Goal: Information Seeking & Learning: Learn about a topic

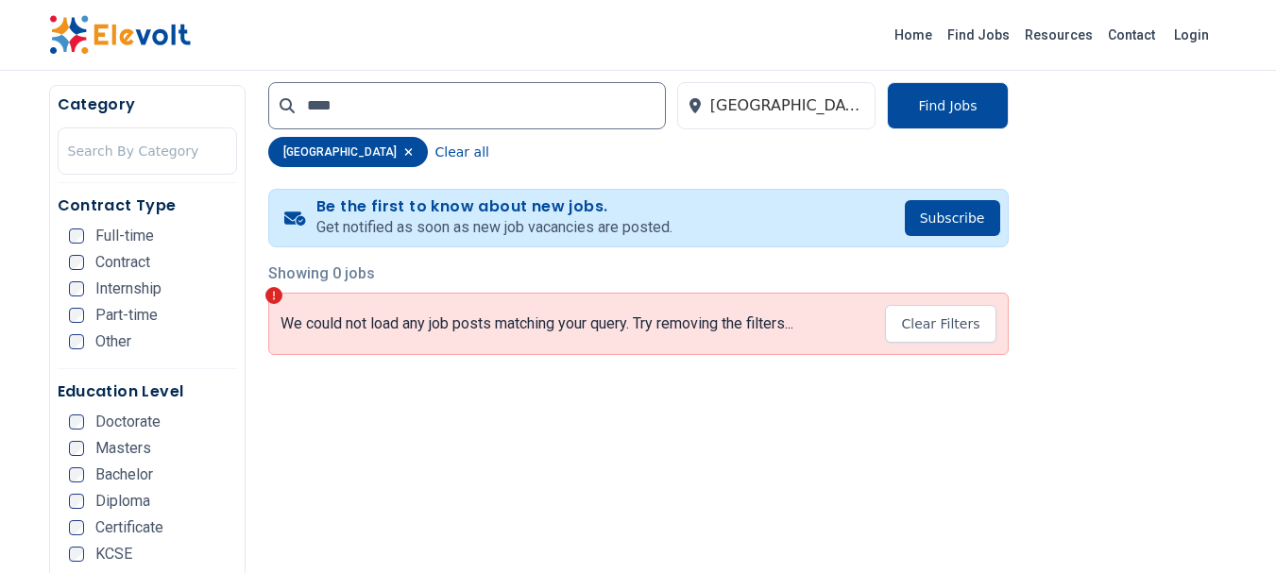
scroll to position [364, 0]
click at [938, 340] on button "Clear Filters" at bounding box center [940, 325] width 110 height 38
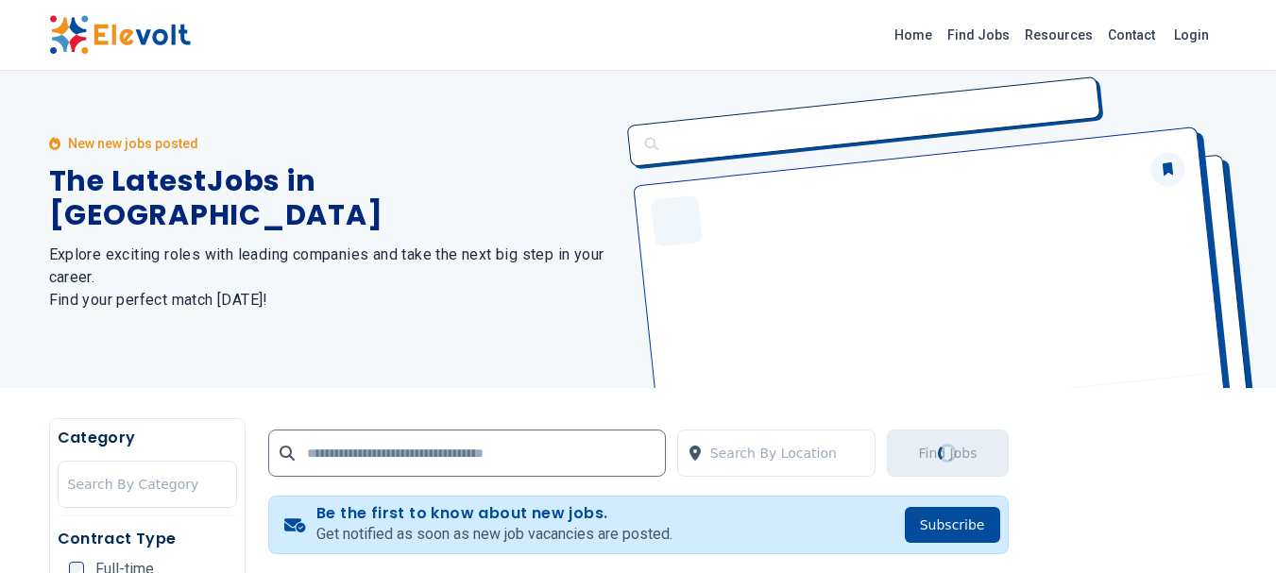
scroll to position [0, 0]
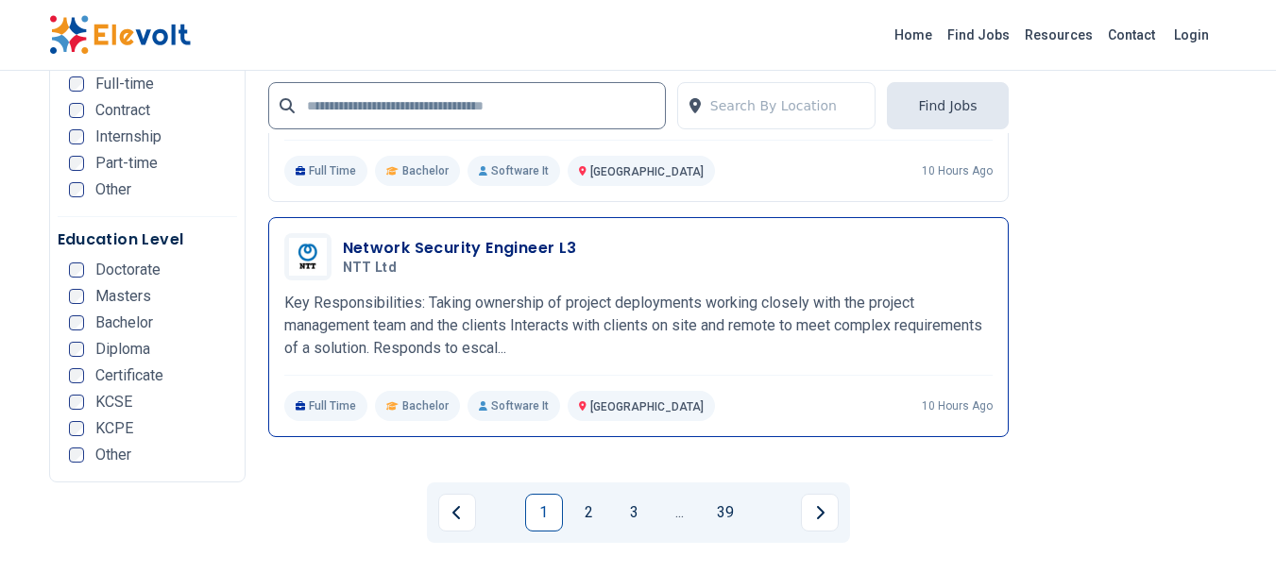
scroll to position [4577, 0]
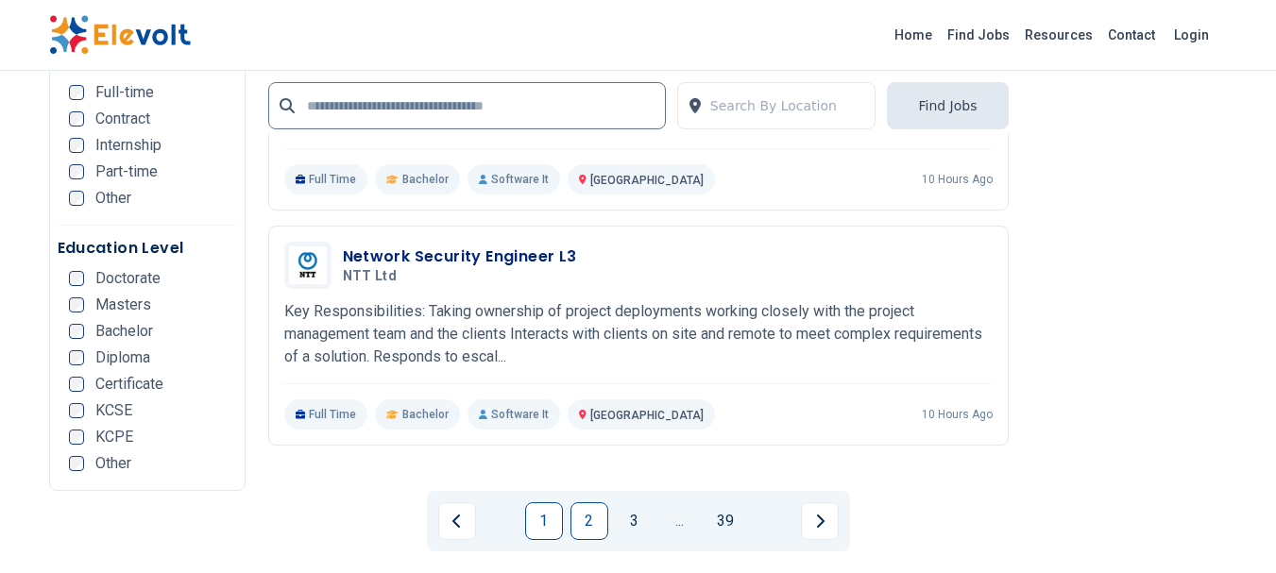
click at [589, 512] on link "2" at bounding box center [589, 521] width 38 height 38
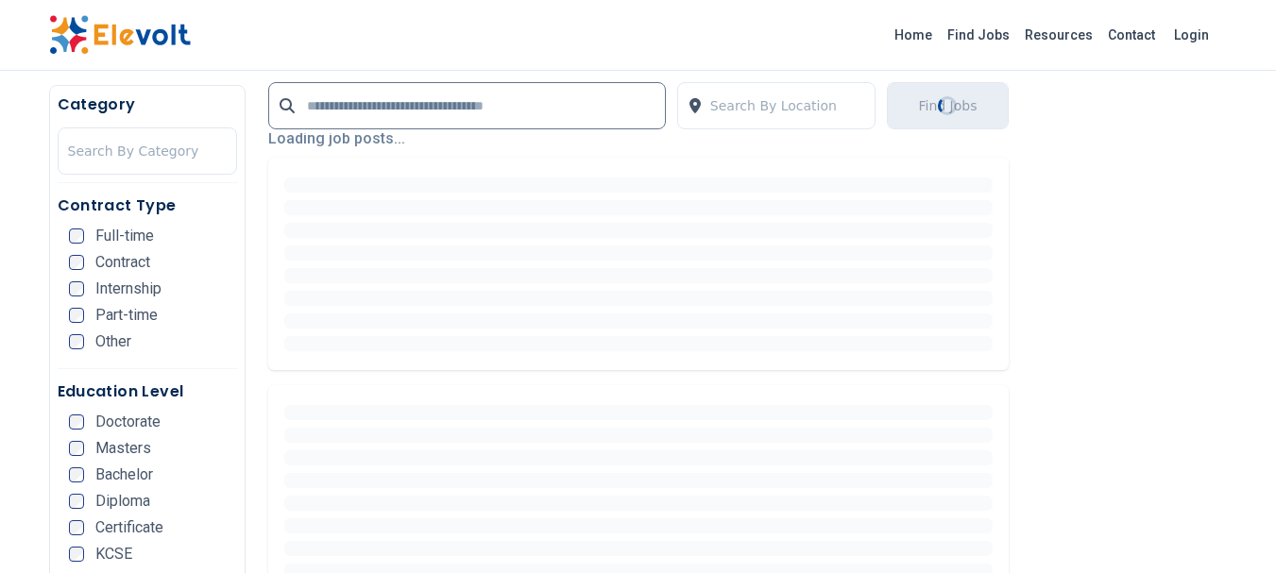
scroll to position [457, 0]
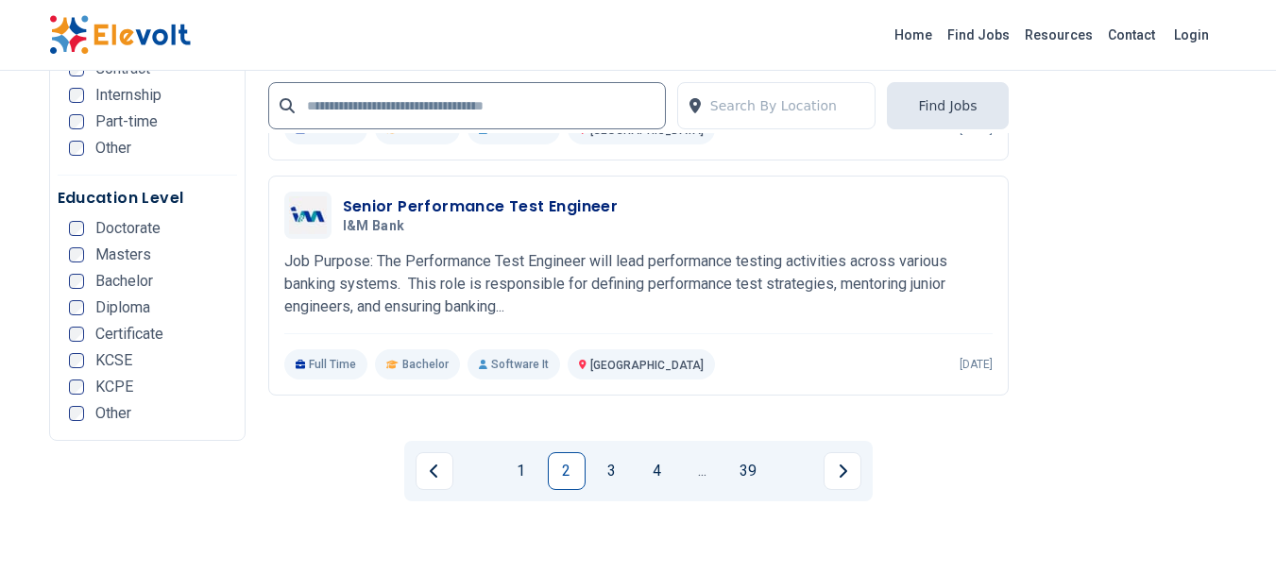
scroll to position [4701, 0]
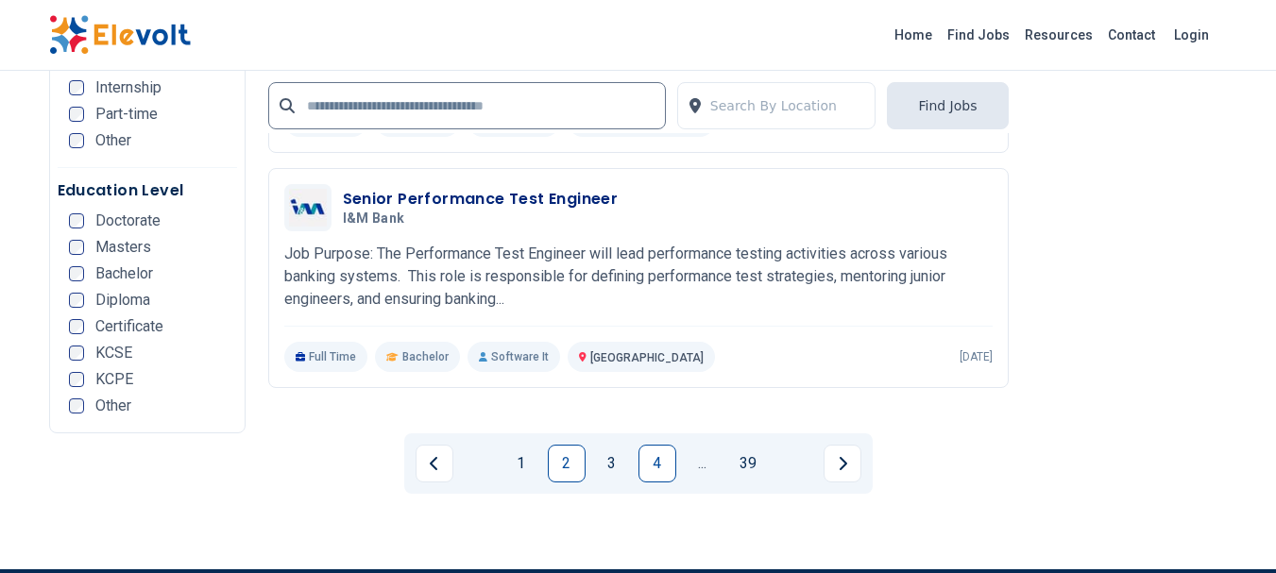
click at [651, 463] on link "4" at bounding box center [657, 464] width 38 height 38
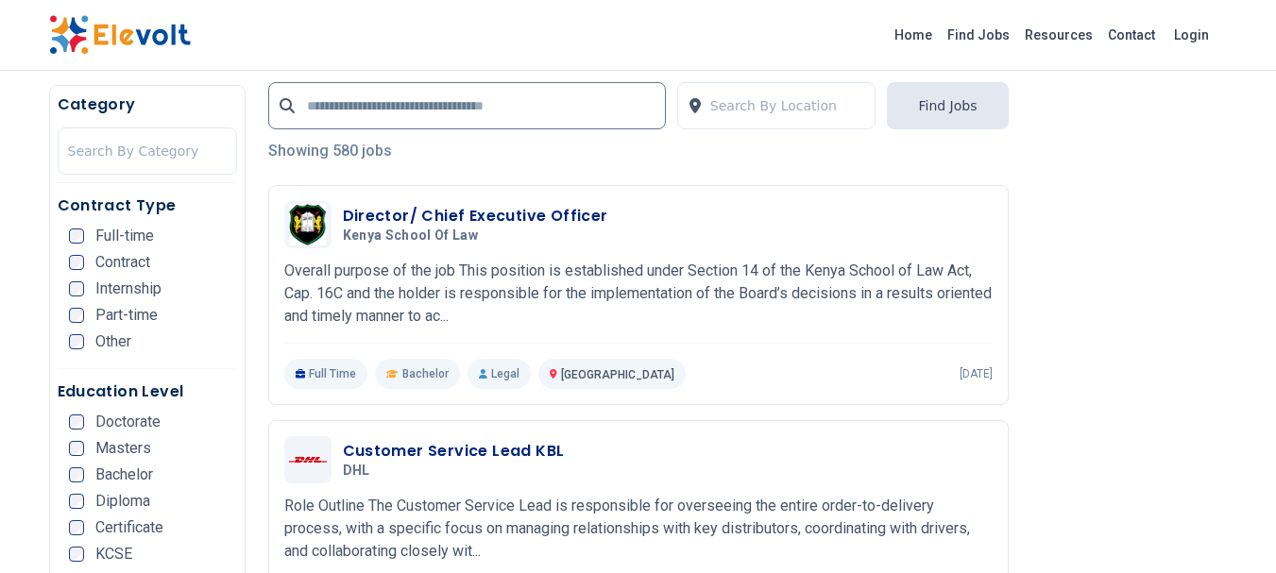
scroll to position [386, 0]
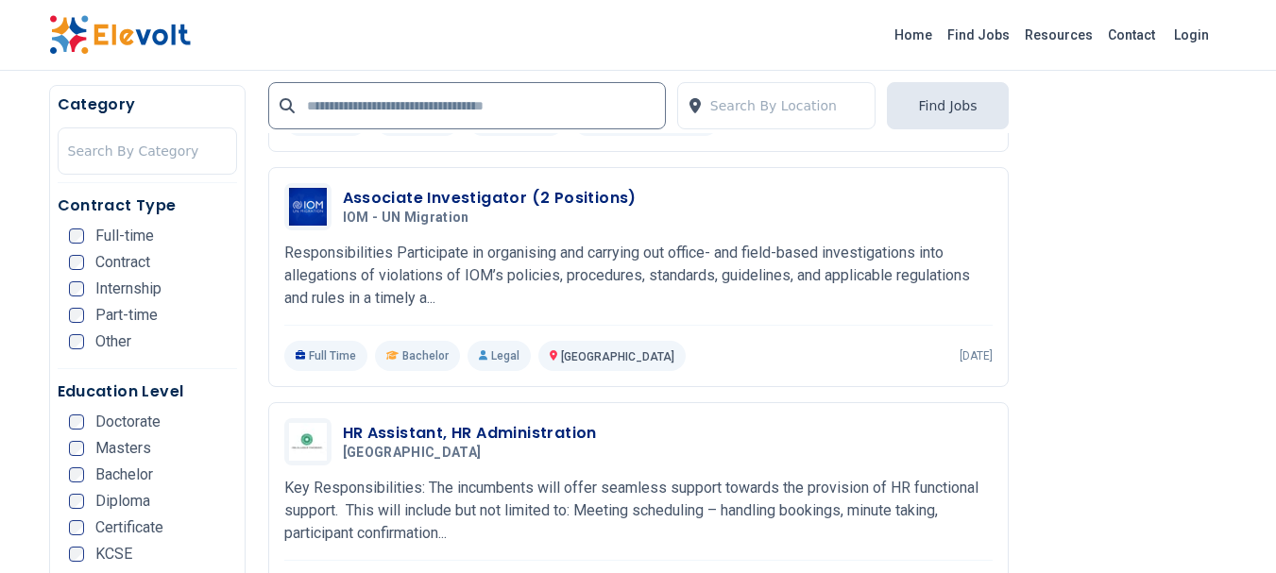
scroll to position [3155, 0]
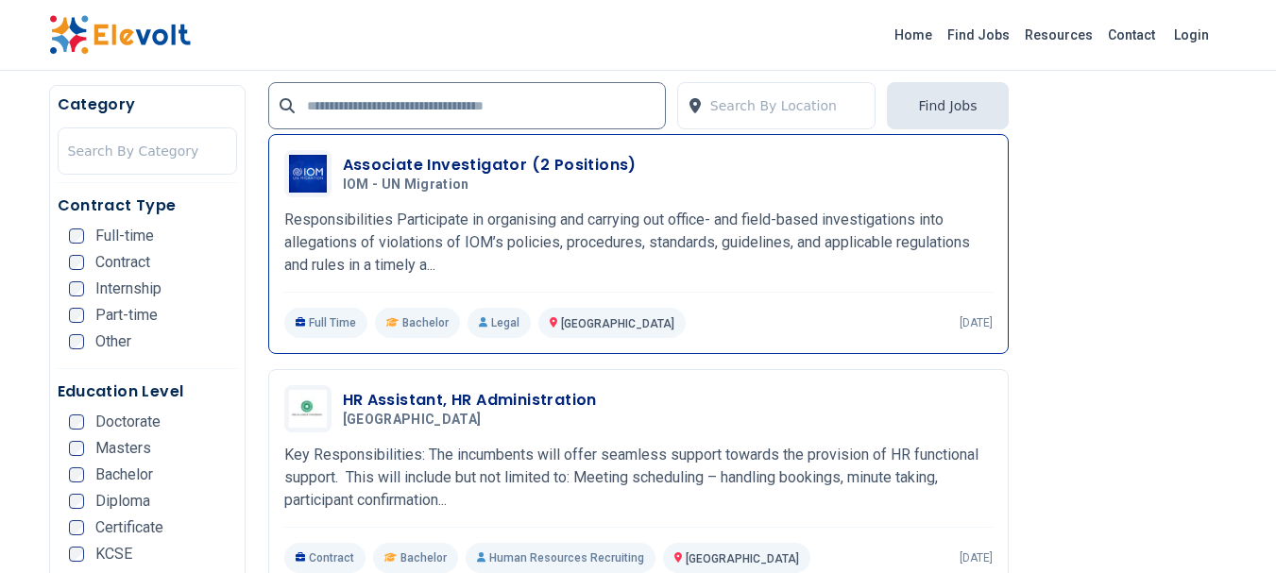
click at [666, 209] on p "Responsibilities Participate in organising and carrying out office- and field-b…" at bounding box center [638, 243] width 708 height 68
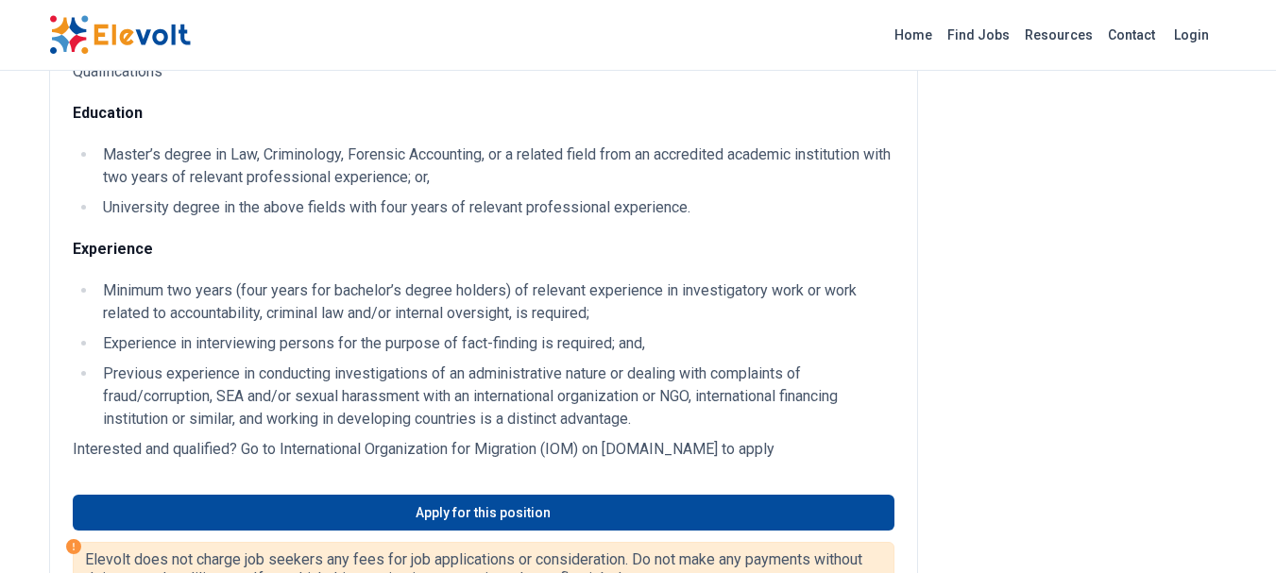
scroll to position [563, 0]
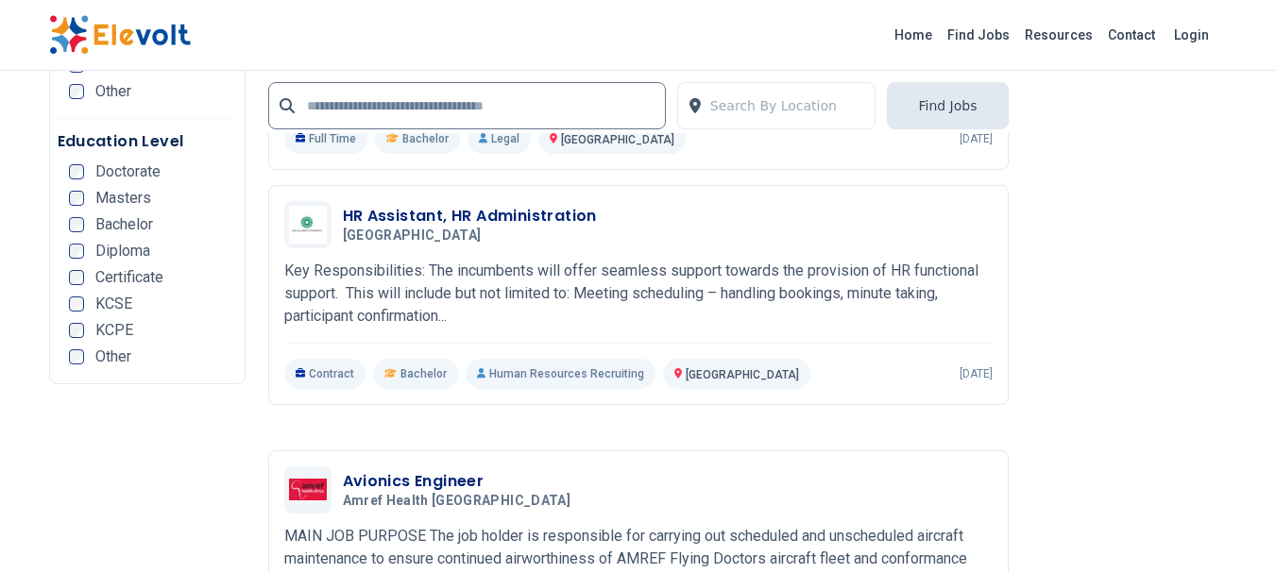
scroll to position [3605, 0]
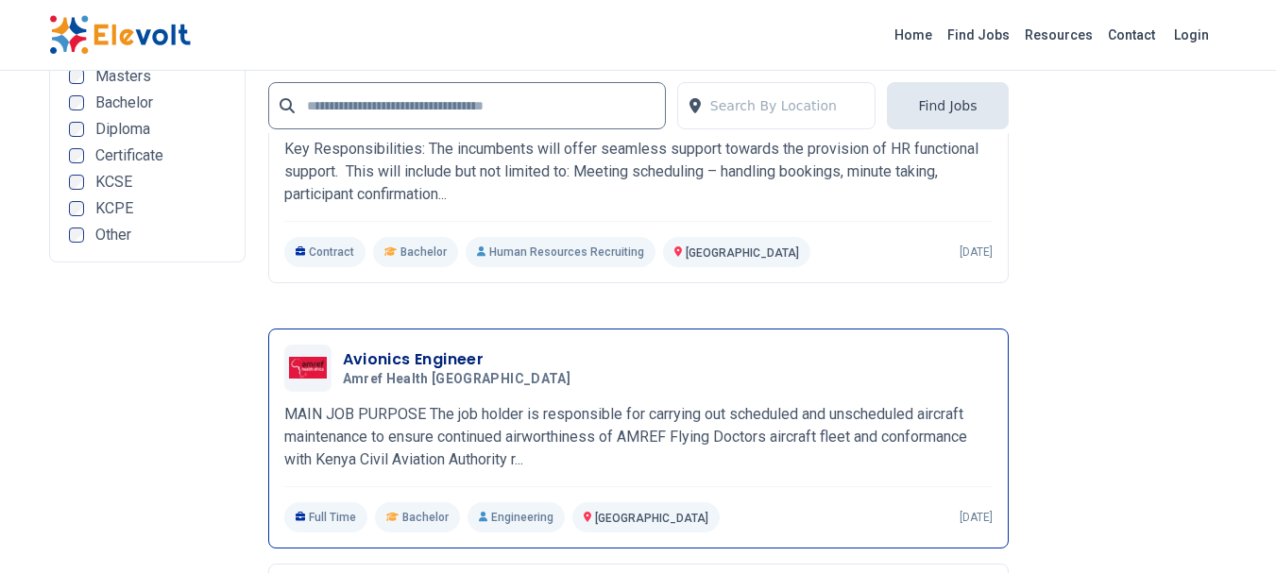
click at [417, 348] on h3 "Avionics Engineer" at bounding box center [461, 359] width 236 height 23
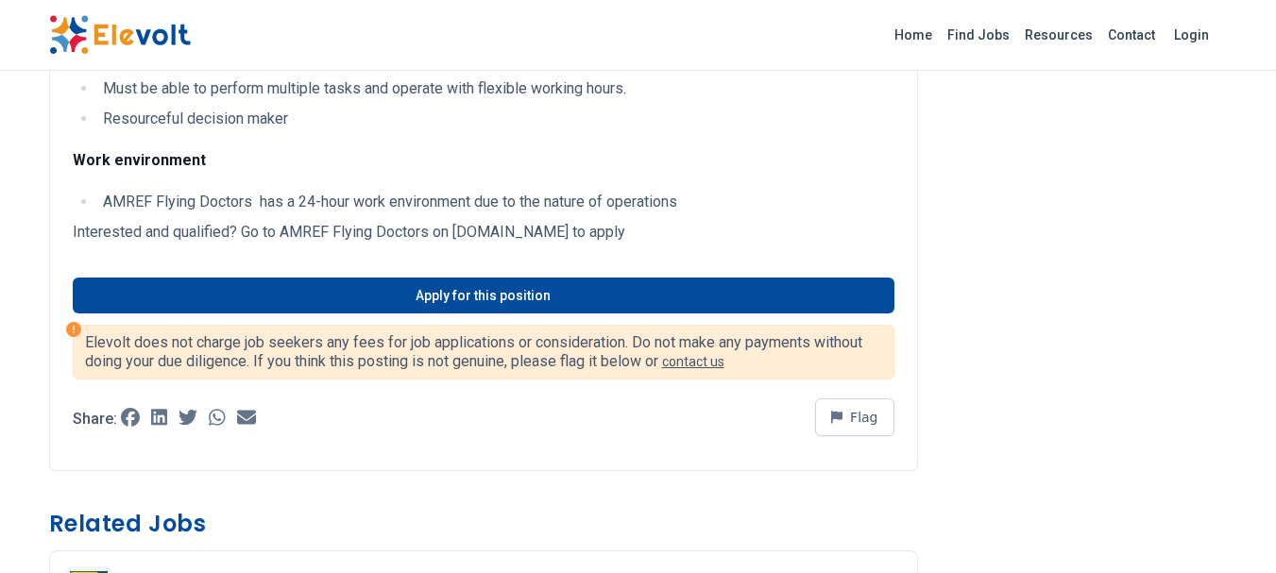
scroll to position [2323, 0]
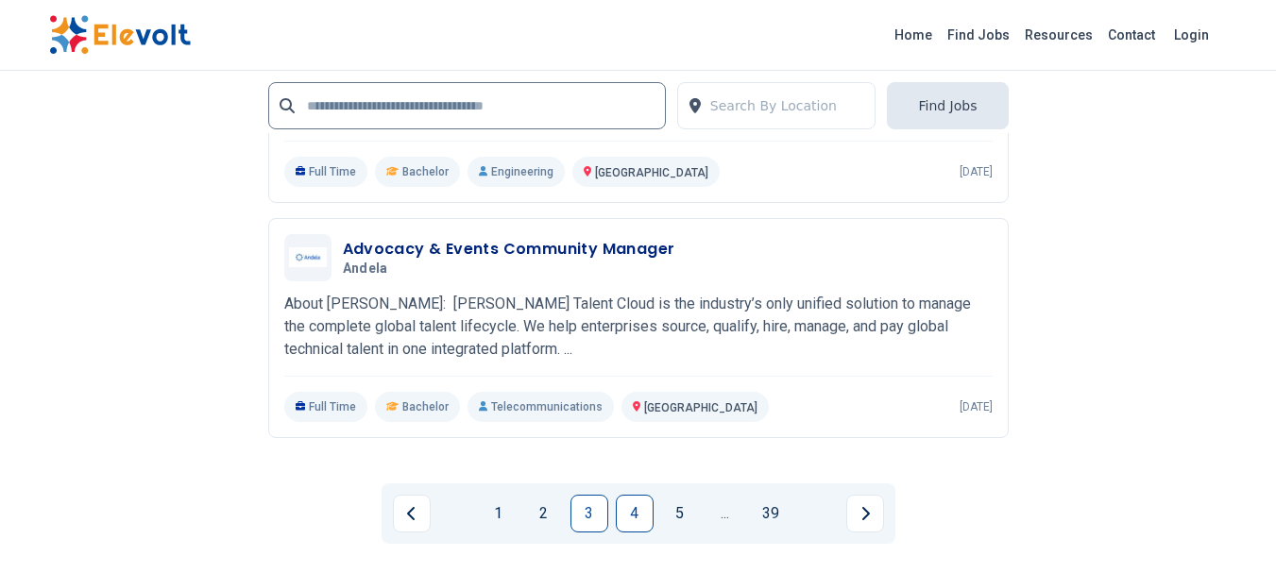
scroll to position [4239, 0]
click at [688, 493] on link "5" at bounding box center [680, 512] width 38 height 38
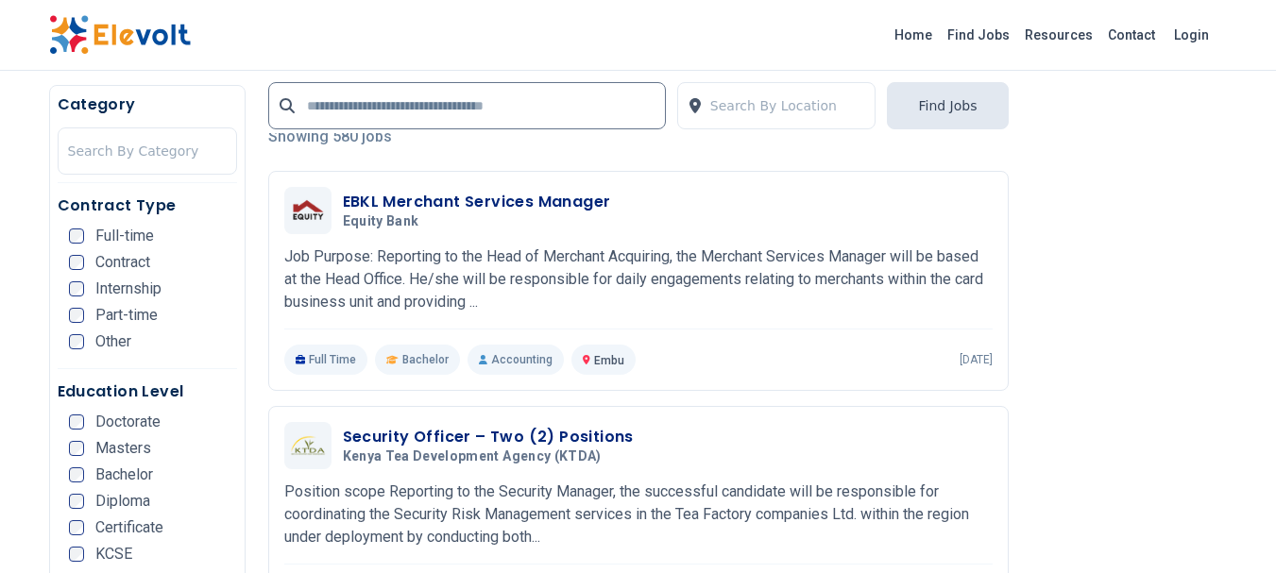
scroll to position [470, 0]
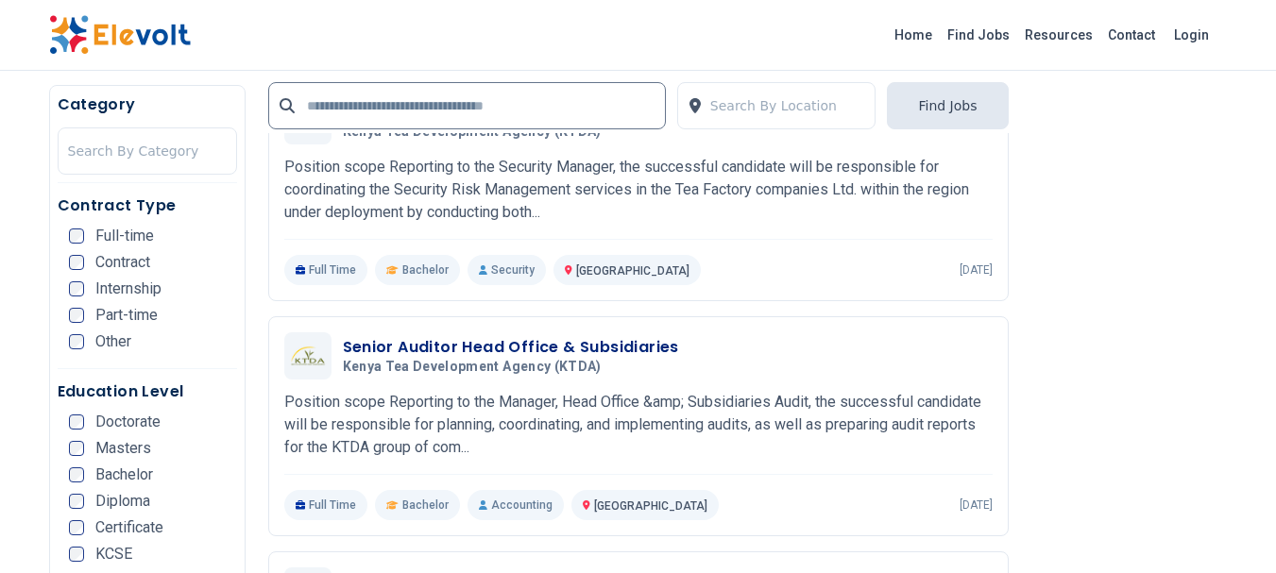
scroll to position [783, 0]
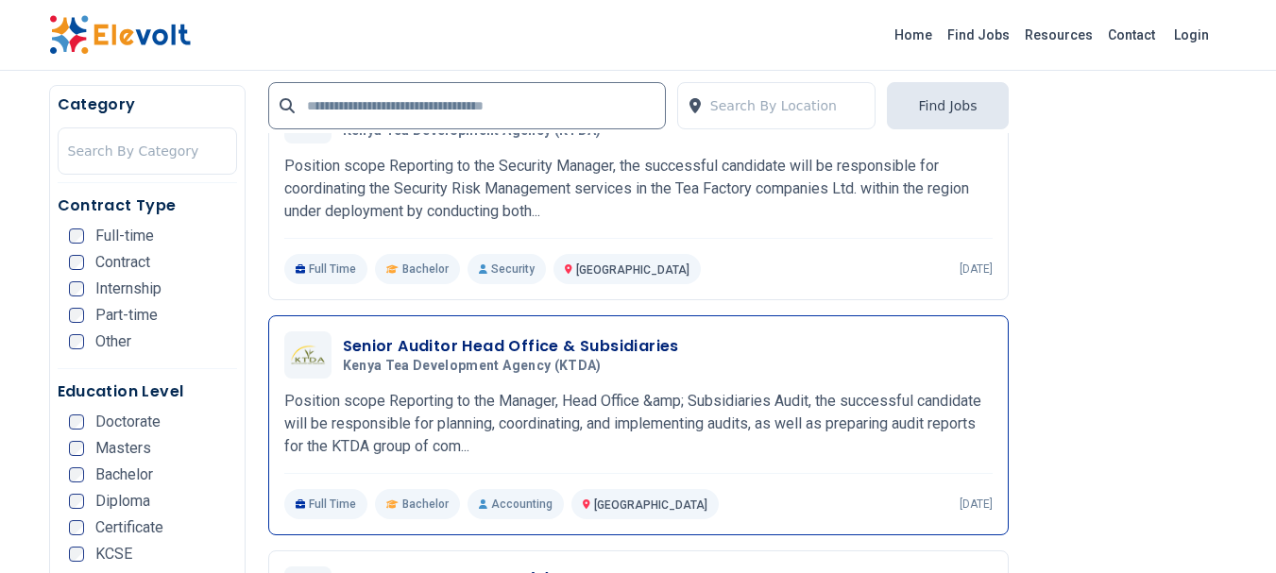
click at [718, 425] on p "Position scope Reporting to the Manager, Head Office &amp; Subsidiaries Audit, …" at bounding box center [638, 424] width 708 height 68
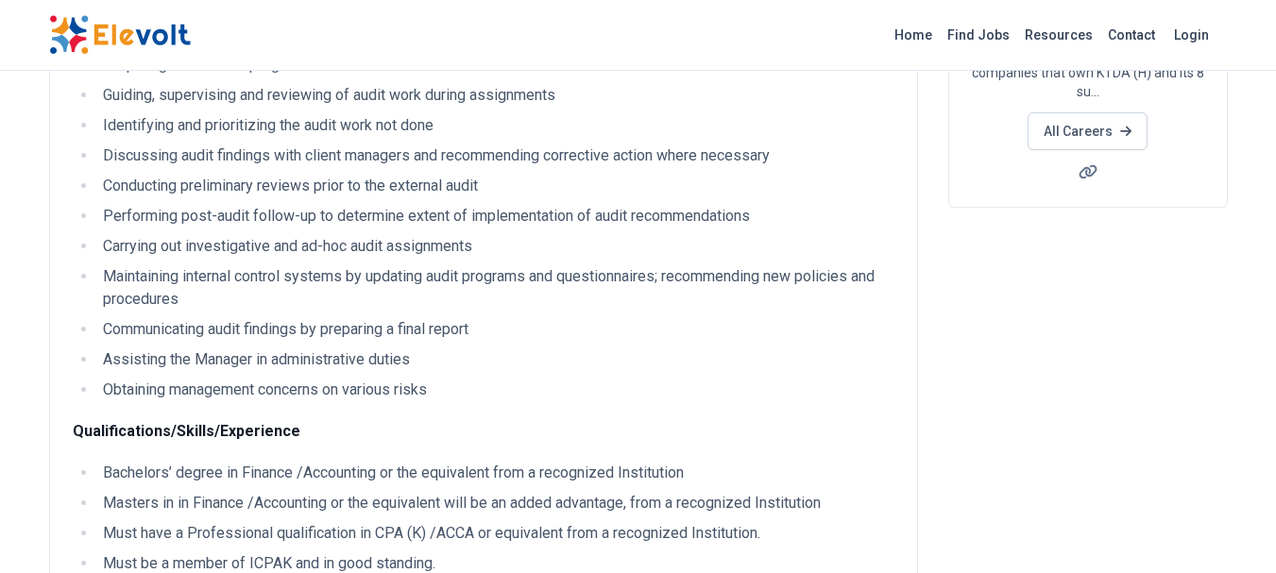
scroll to position [369, 0]
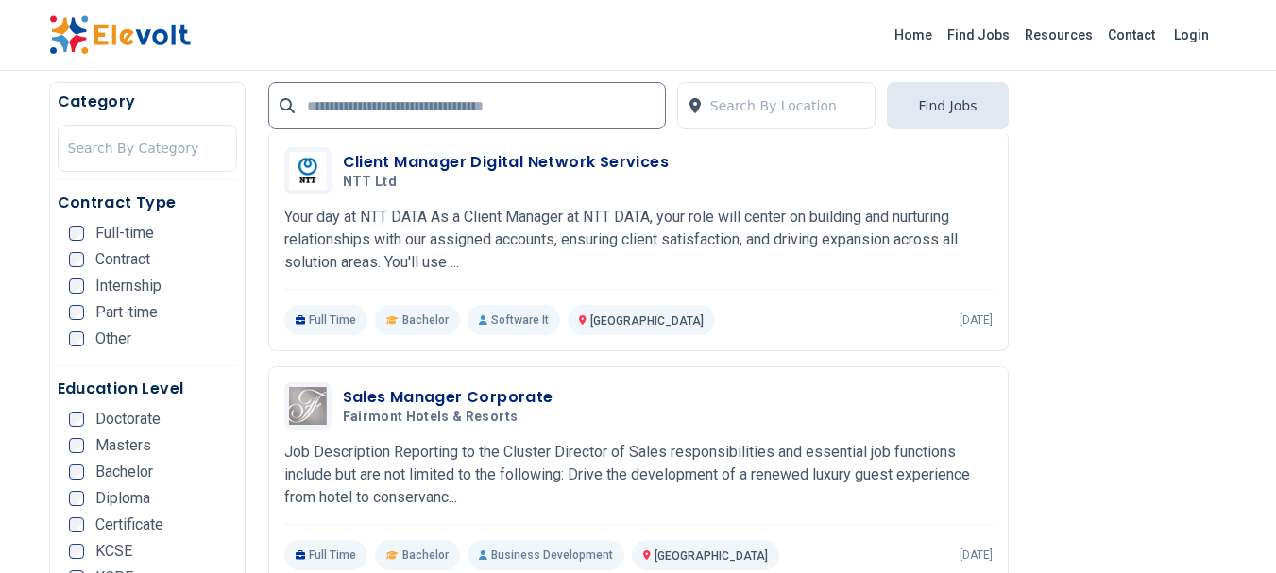
scroll to position [3863, 0]
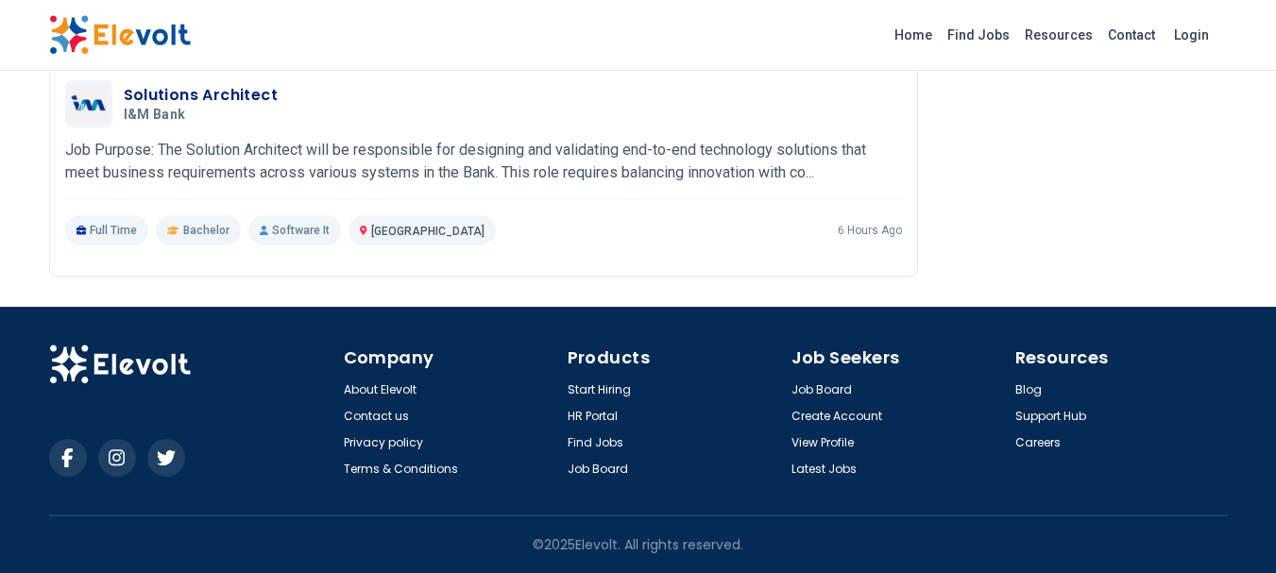
scroll to position [2823, 0]
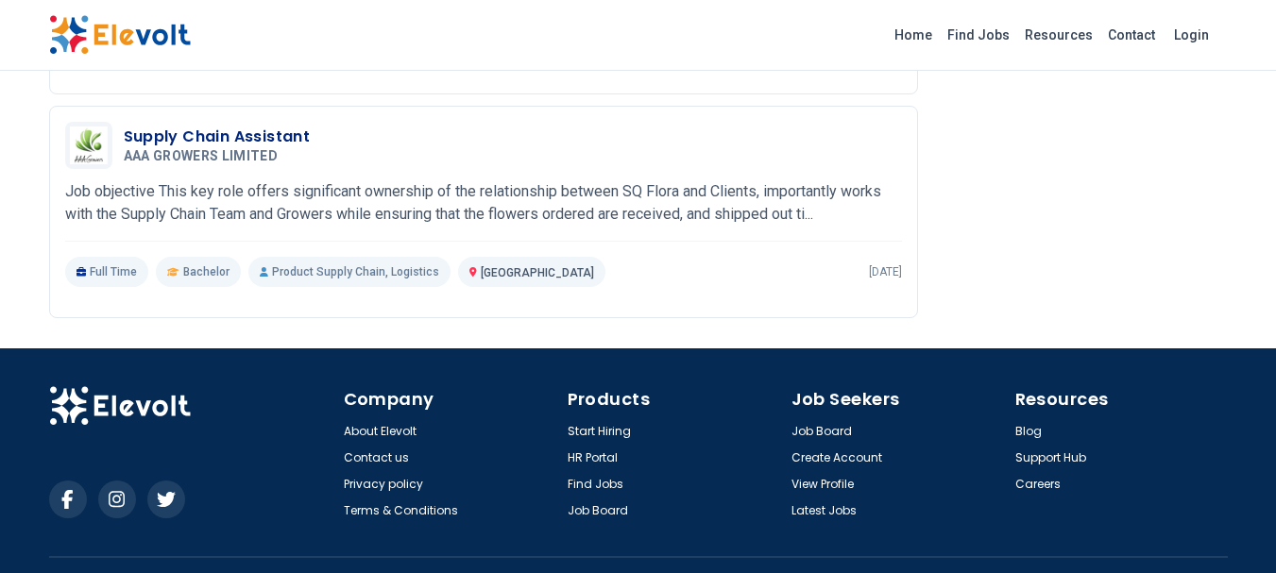
scroll to position [2788, 0]
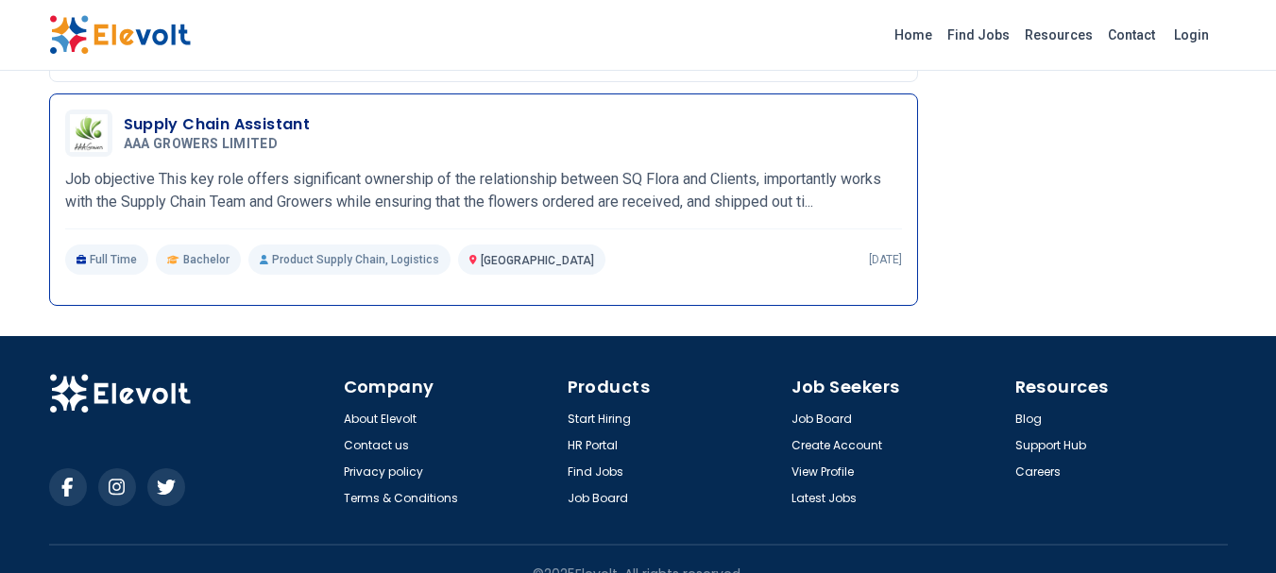
click at [281, 136] on h3 "Supply Chain Assistant" at bounding box center [217, 124] width 187 height 23
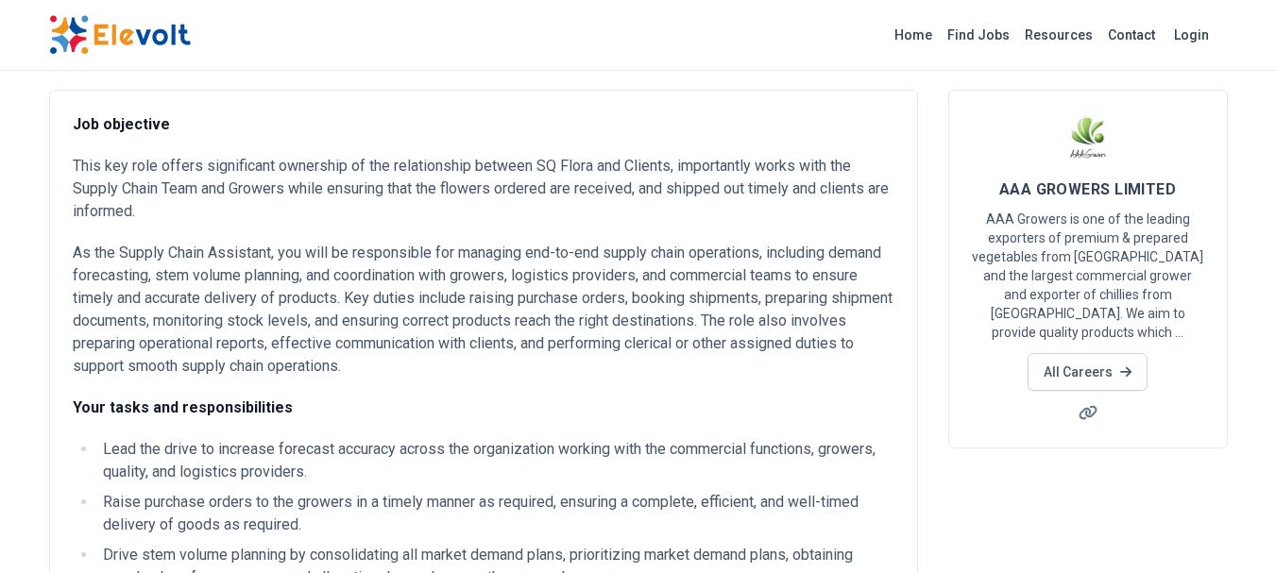
scroll to position [102, 0]
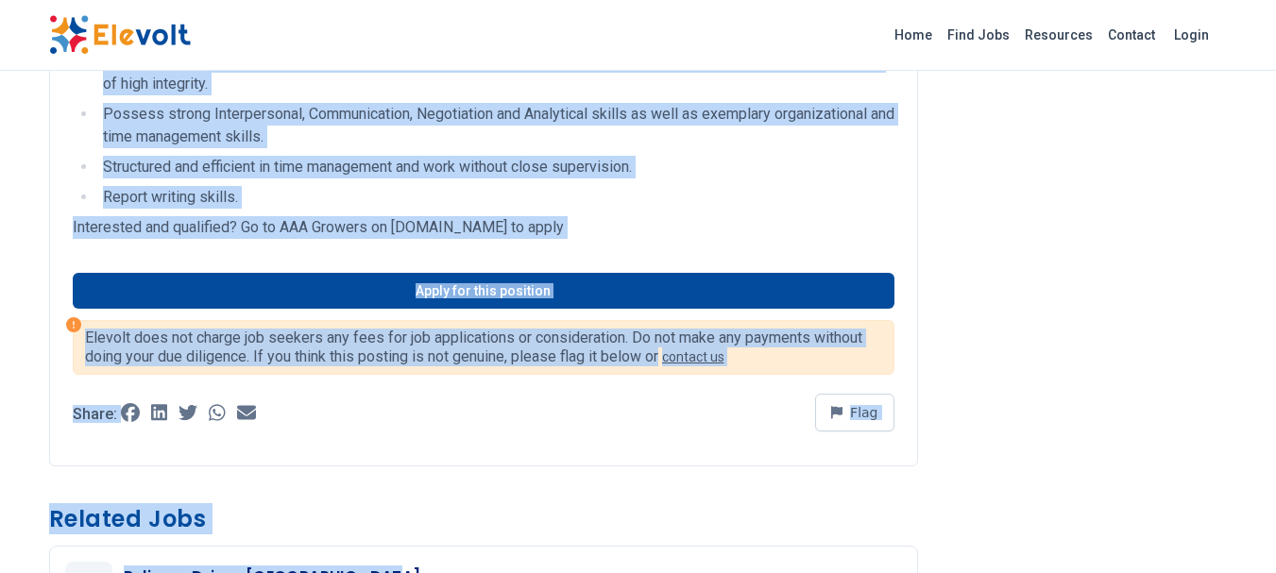
drag, startPoint x: 74, startPoint y: 163, endPoint x: 400, endPoint y: 477, distance: 452.7
click at [399, 525] on div "Job objective This key role offers significant ownership of the relationship be…" at bounding box center [483, 566] width 869 height 2786
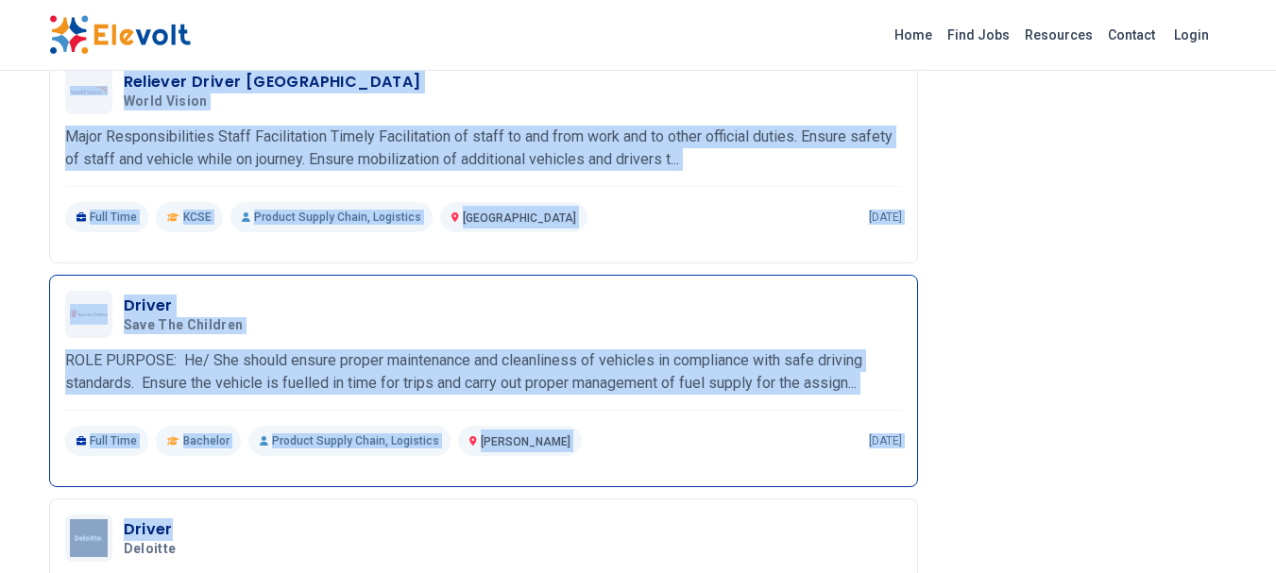
scroll to position [1534, 0]
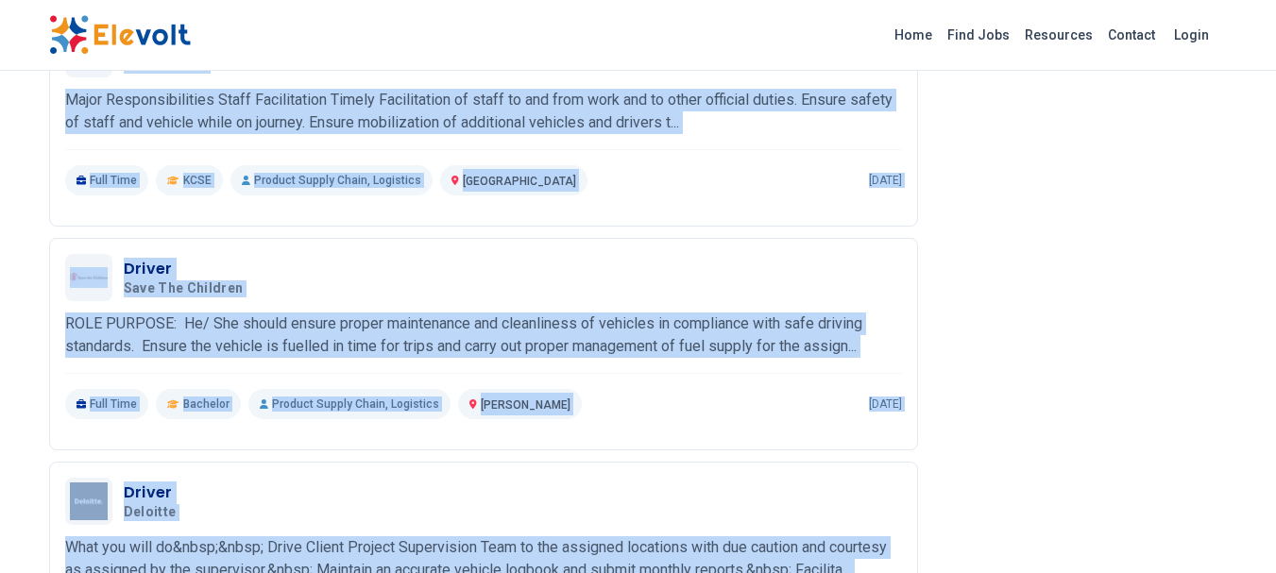
drag, startPoint x: 69, startPoint y: 188, endPoint x: 1033, endPoint y: 544, distance: 1027.6
click at [1033, 544] on div "Job objective This key role offers significant ownership of the relationship be…" at bounding box center [638, 31] width 1178 height 2794
click at [1033, 544] on div "AAA GROWERS LIMITED AAA Growers is one of the leading exporters of premium & pr…" at bounding box center [1080, 41] width 295 height 2771
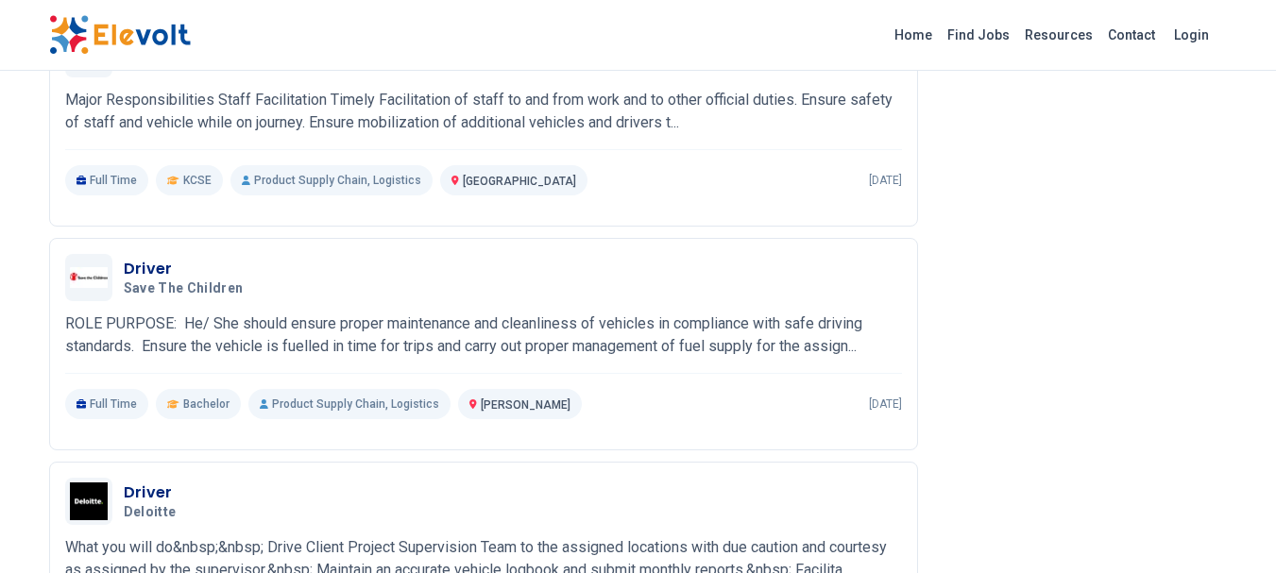
click at [1033, 544] on div "AAA GROWERS LIMITED AAA Growers is one of the leading exporters of premium & pr…" at bounding box center [1080, 41] width 295 height 2771
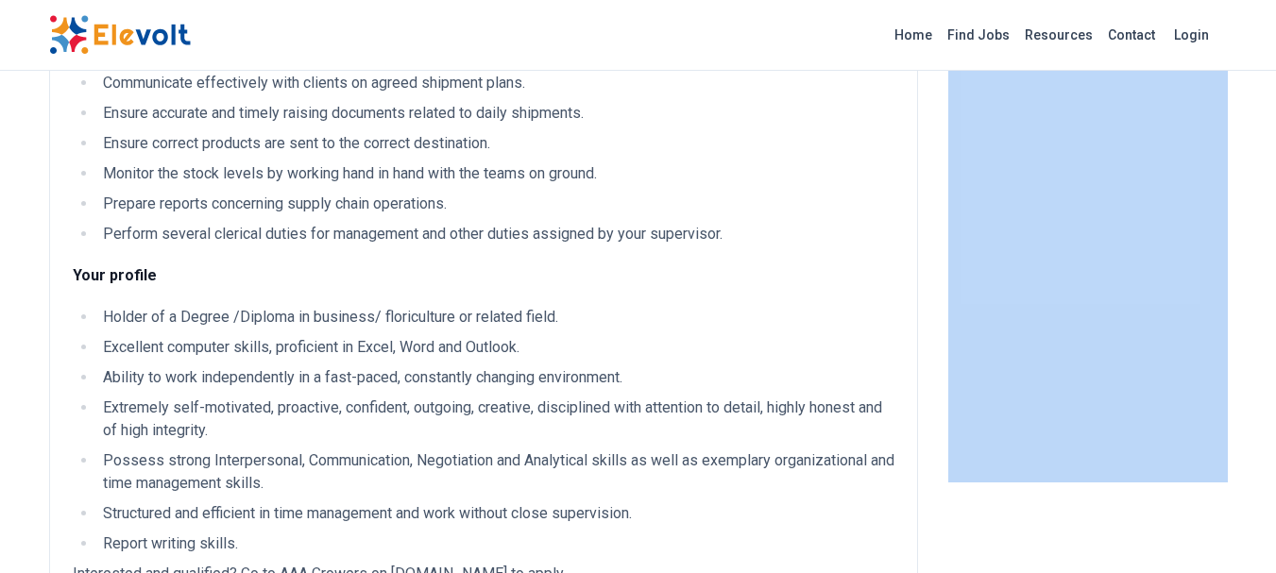
scroll to position [651, 0]
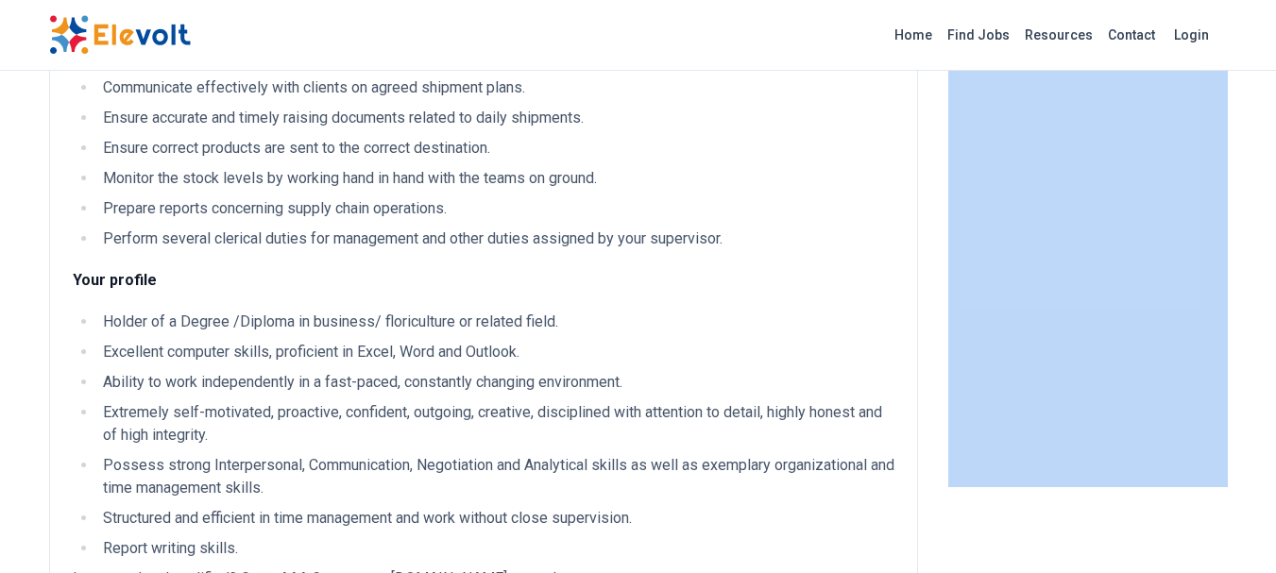
click at [858, 237] on li "Perform several clerical duties for management and other duties assigned by you…" at bounding box center [495, 239] width 797 height 23
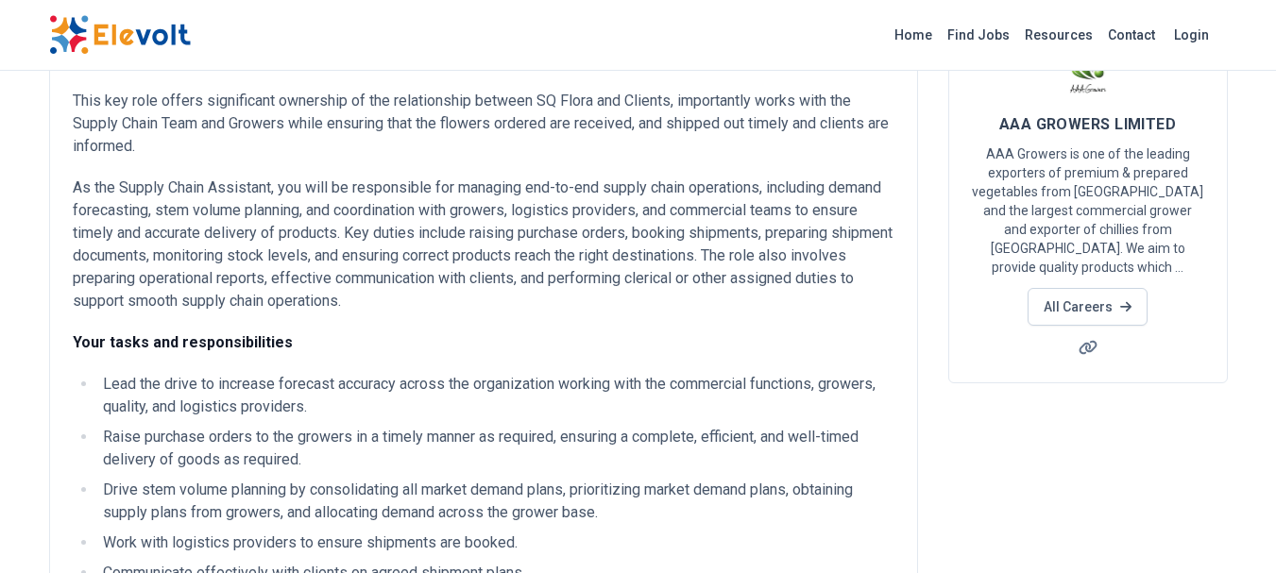
scroll to position [125, 0]
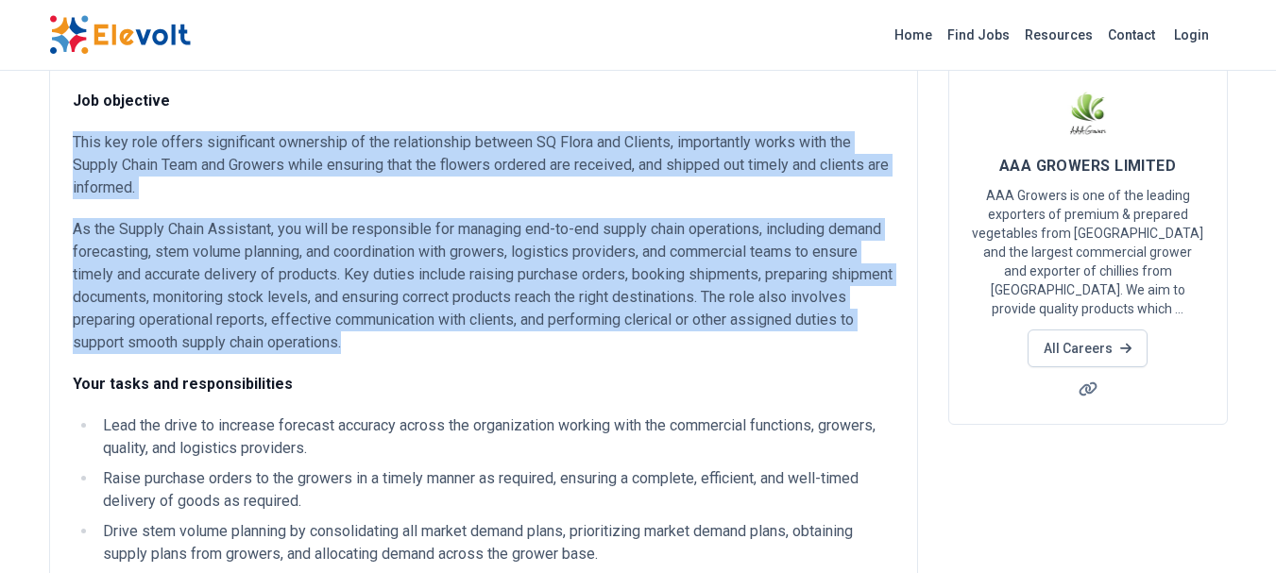
drag, startPoint x: 73, startPoint y: 138, endPoint x: 414, endPoint y: 342, distance: 397.2
copy div "This key role offers significant ownership of the relationship between SQ Flora…"
click at [467, 338] on p "As the Supply Chain Assistant, you will be responsible for managing end-to-end …" at bounding box center [483, 286] width 821 height 136
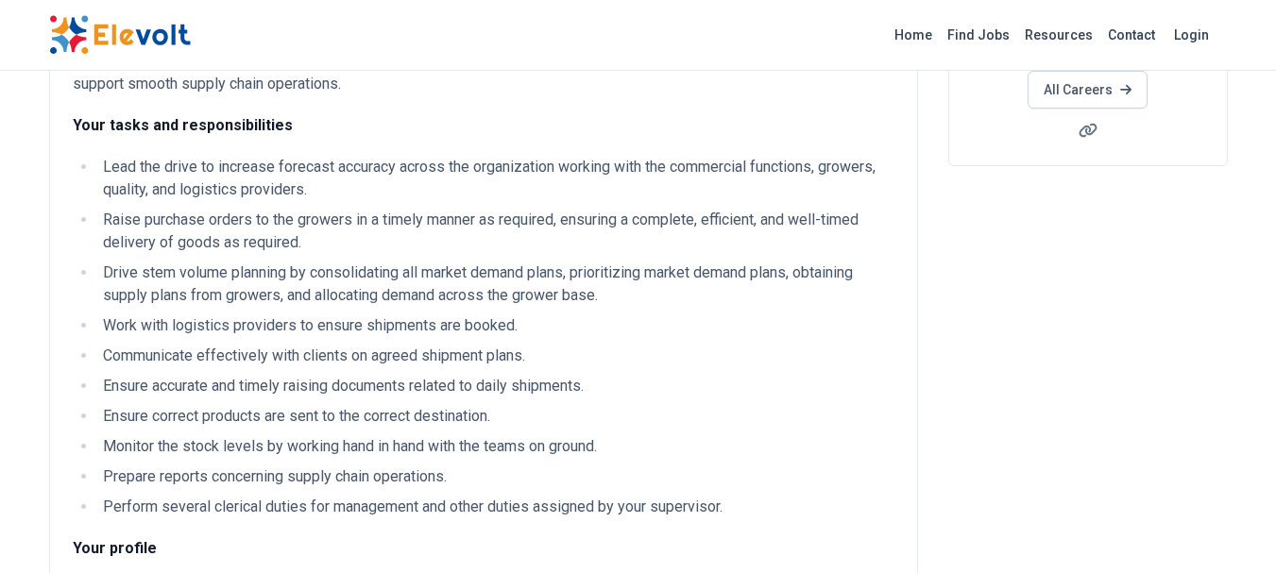
scroll to position [407, 0]
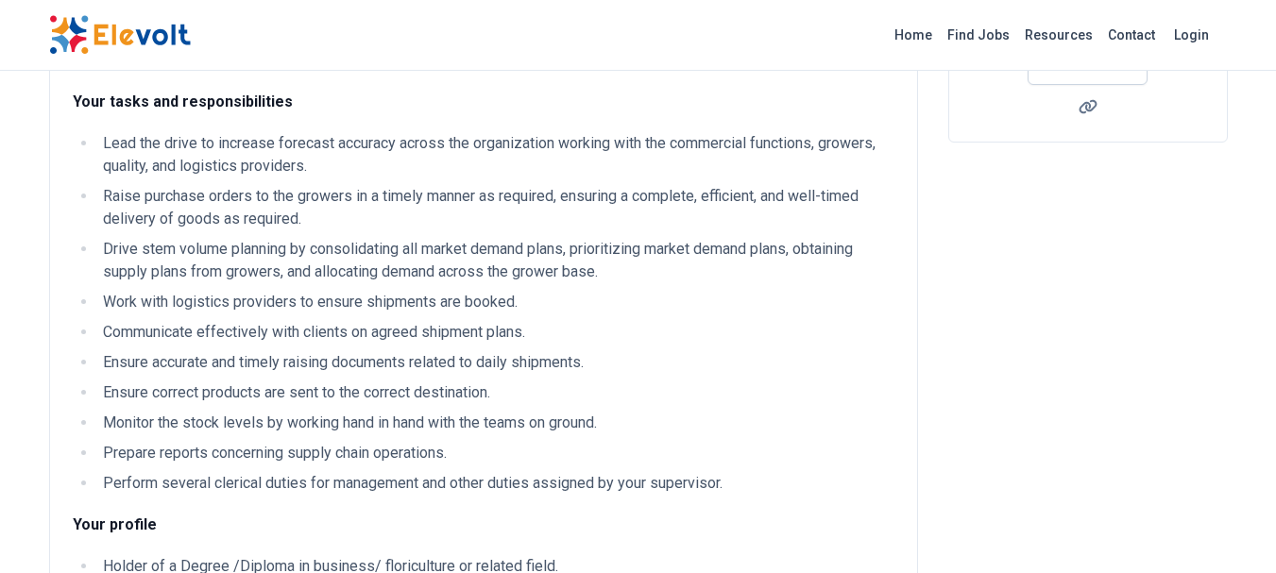
click at [467, 338] on li "Communicate effectively with clients on agreed shipment plans." at bounding box center [495, 332] width 797 height 23
drag, startPoint x: 467, startPoint y: 338, endPoint x: 431, endPoint y: 340, distance: 36.9
click at [467, 338] on li "Communicate effectively with clients on agreed shipment plans." at bounding box center [495, 332] width 797 height 23
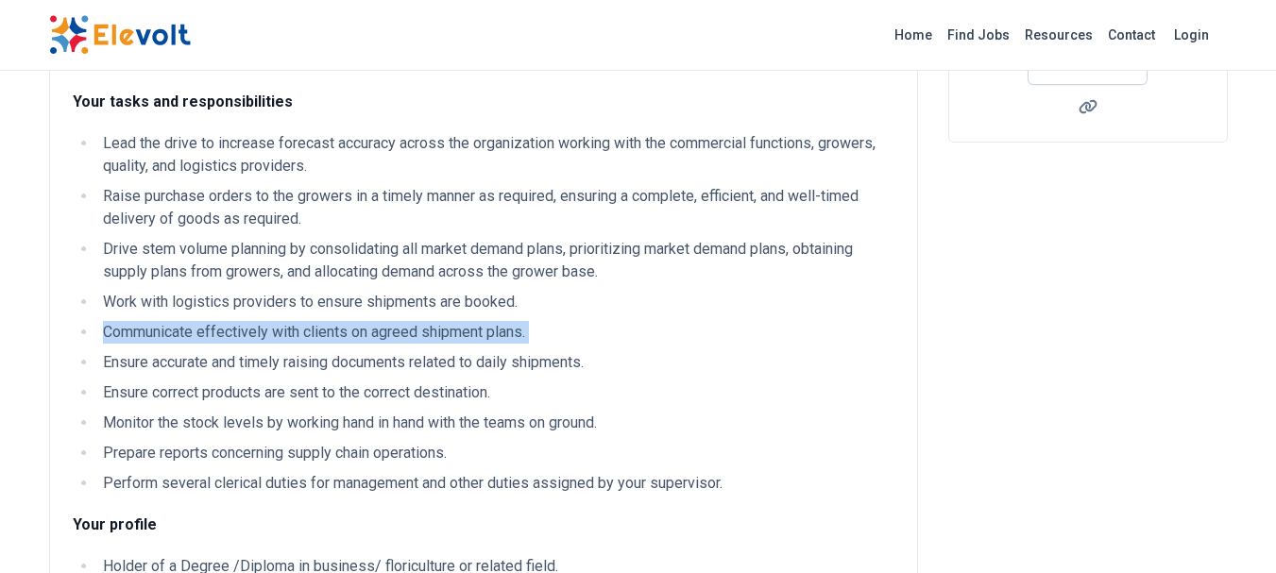
click at [467, 338] on li "Communicate effectively with clients on agreed shipment plans." at bounding box center [495, 332] width 797 height 23
click at [464, 338] on li "Communicate effectively with clients on agreed shipment plans." at bounding box center [495, 332] width 797 height 23
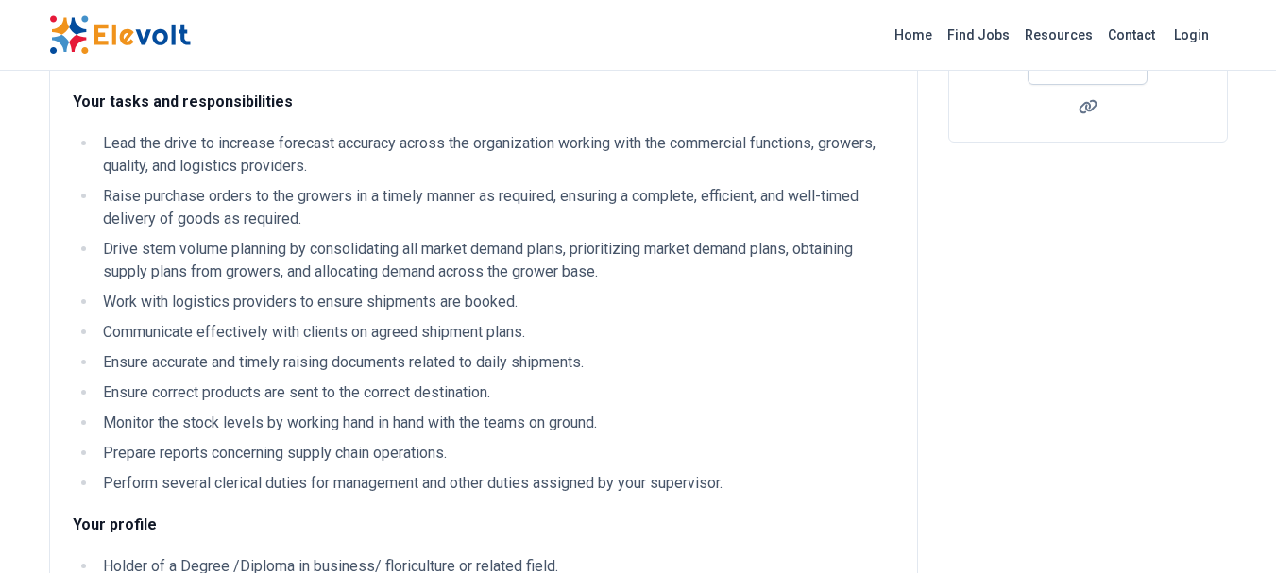
click at [127, 164] on li "Lead the drive to increase forecast accuracy across the organization working wi…" at bounding box center [495, 154] width 797 height 45
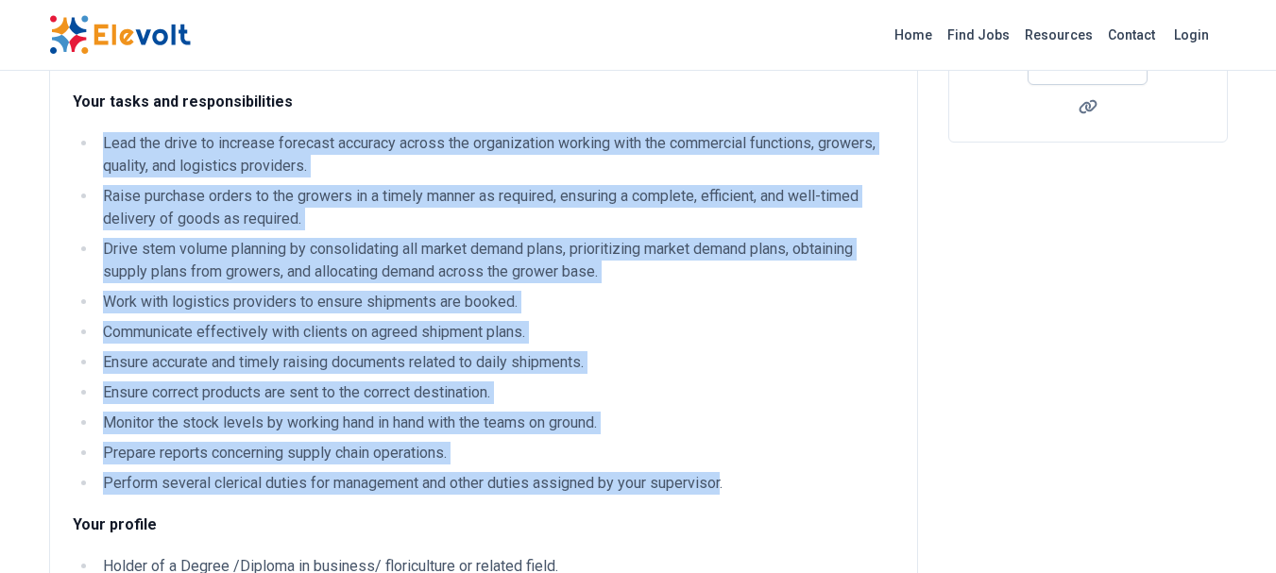
drag, startPoint x: 104, startPoint y: 141, endPoint x: 722, endPoint y: 478, distance: 704.3
click at [722, 478] on ul "Lead the drive to increase forecast accuracy across the organization working wi…" at bounding box center [483, 313] width 821 height 363
copy ul "Lead the drive to increase forecast accuracy across the organization working wi…"
click at [623, 308] on li "Work with logistics providers to ensure shipments are booked." at bounding box center [495, 302] width 797 height 23
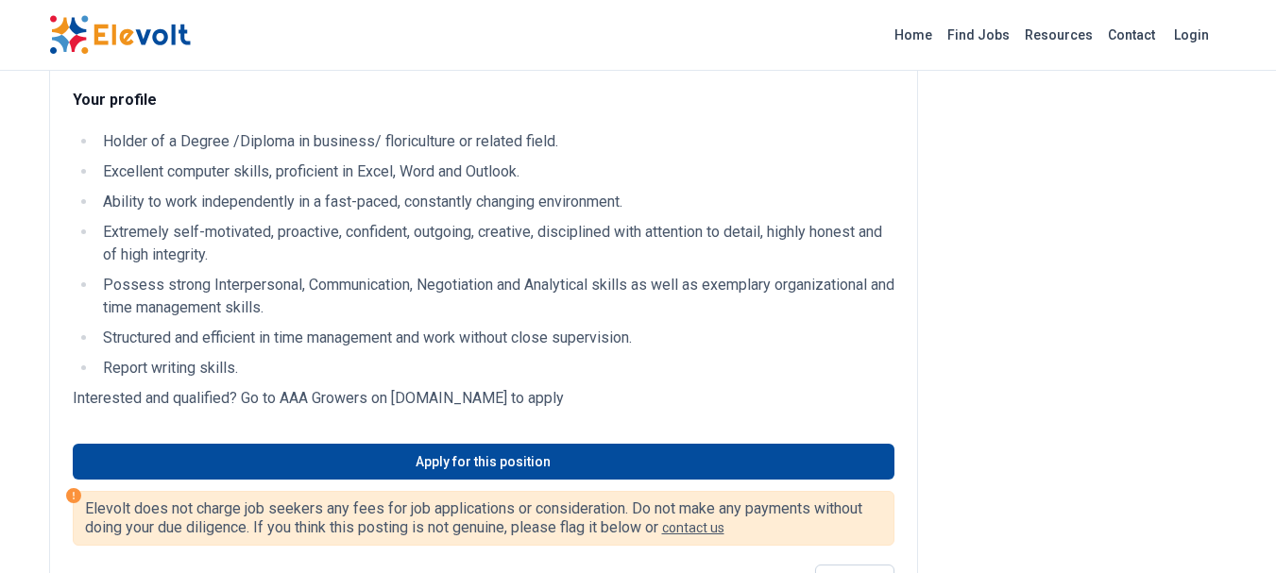
scroll to position [829, 0]
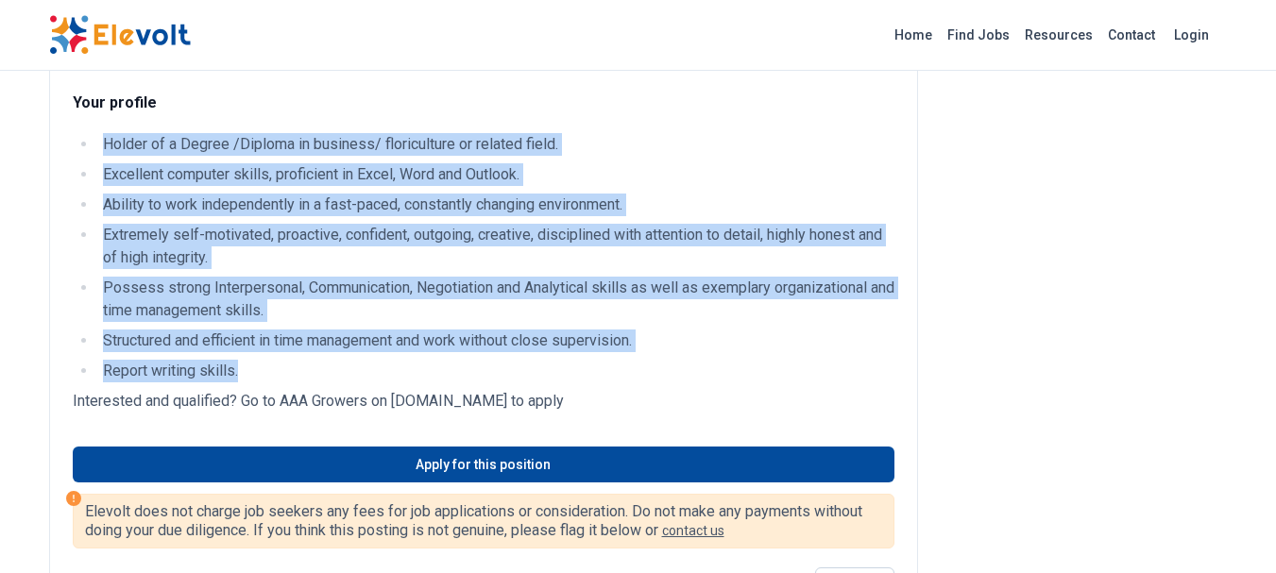
drag, startPoint x: 255, startPoint y: 363, endPoint x: 101, endPoint y: 144, distance: 267.7
click at [101, 144] on ul "Holder of a Degree /Diploma in business/ floriculture or related field. Excelle…" at bounding box center [483, 257] width 821 height 249
copy ul "Holder of a Degree /Diploma in business/ floriculture or related field. Excelle…"
click at [380, 227] on li "Extremely self-motivated, proactive, confident, outgoing, creative, disciplined…" at bounding box center [495, 246] width 797 height 45
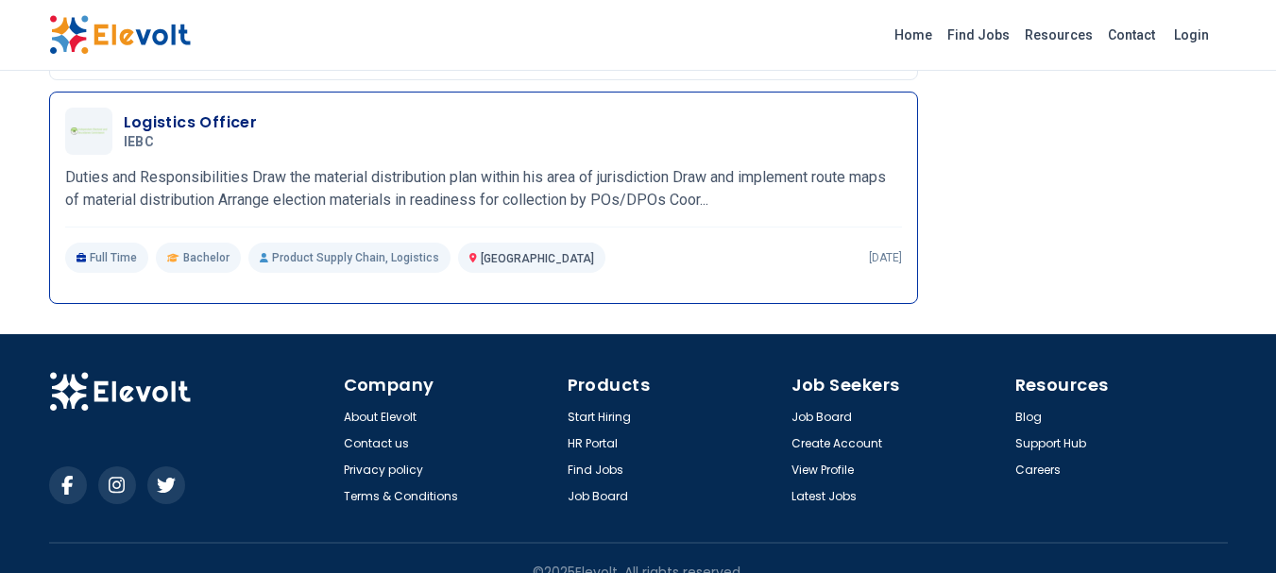
scroll to position [2655, 0]
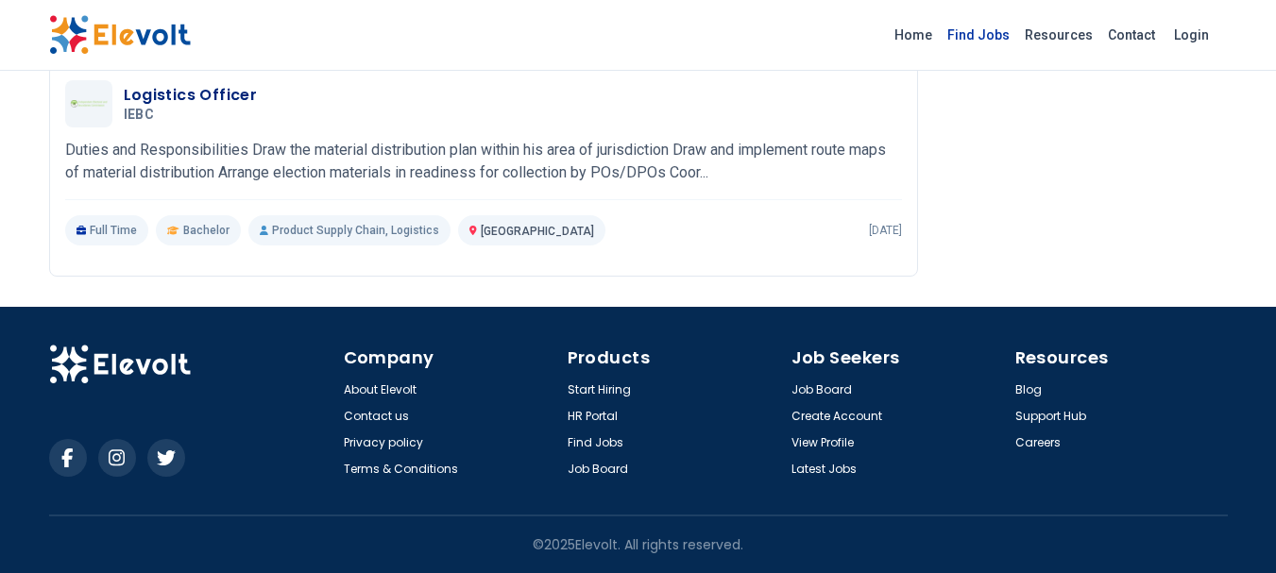
click at [980, 45] on link "Find Jobs" at bounding box center [977, 35] width 77 height 30
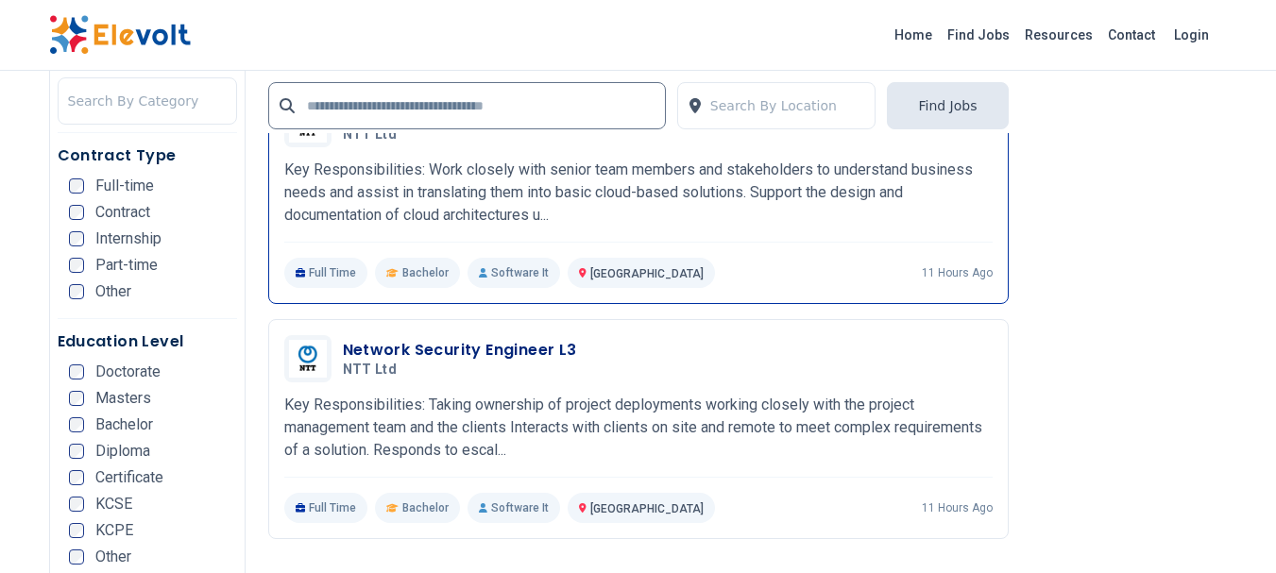
scroll to position [4104, 0]
